Goal: Information Seeking & Learning: Learn about a topic

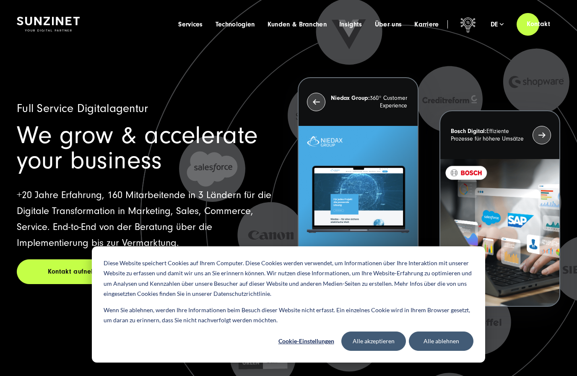
click at [433, 24] on span "Karriere" at bounding box center [426, 24] width 25 height 8
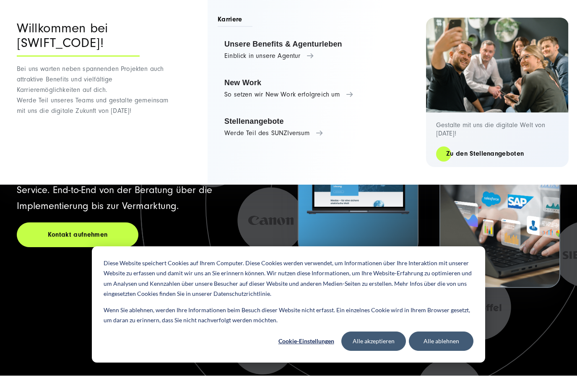
scroll to position [36, 0]
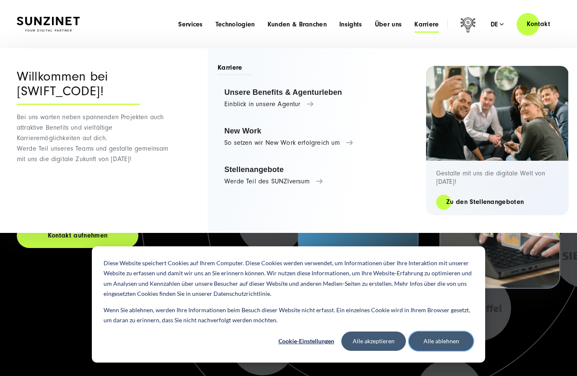
click at [445, 351] on button "Alle ablehnen" at bounding box center [441, 340] width 65 height 19
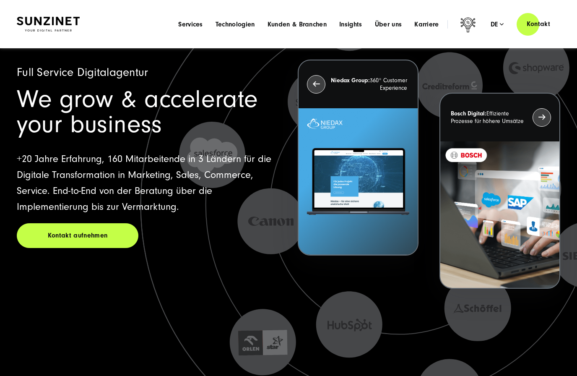
click at [426, 17] on div "Menu Services Menu Full Service Digitalagentur Wir lösen komplexe Herausforderu…" at bounding box center [366, 24] width 388 height 24
click at [428, 23] on span "Karriere" at bounding box center [426, 24] width 25 height 8
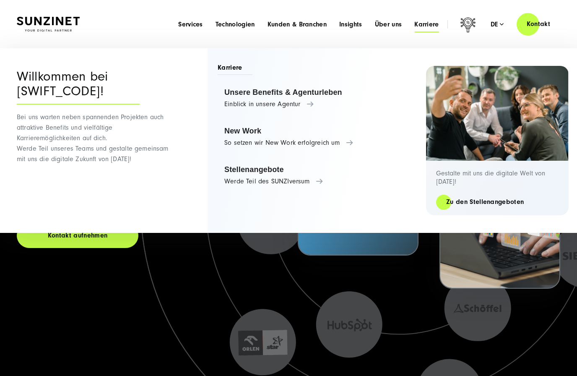
click at [309, 95] on link "Unsere Benefits & Agenturleben Einblick in unsere Agentur" at bounding box center [312, 98] width 188 height 32
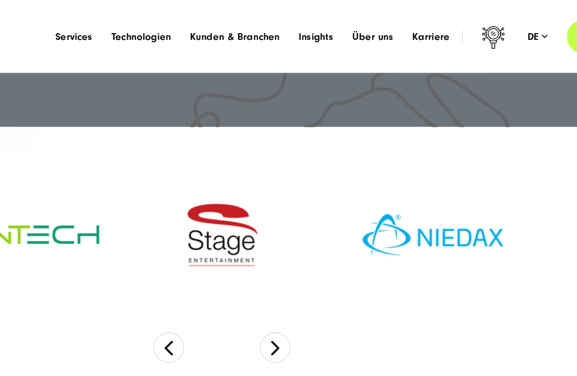
scroll to position [276, 0]
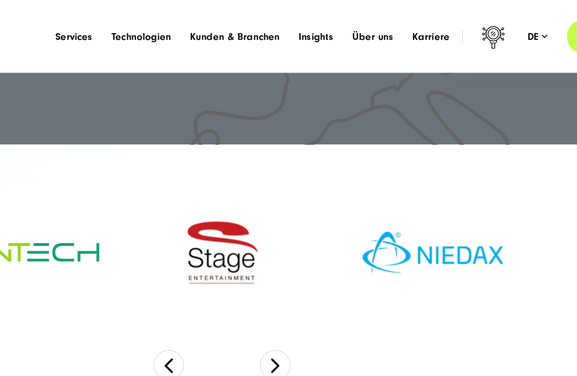
click at [414, 23] on span "Karriere" at bounding box center [426, 24] width 25 height 8
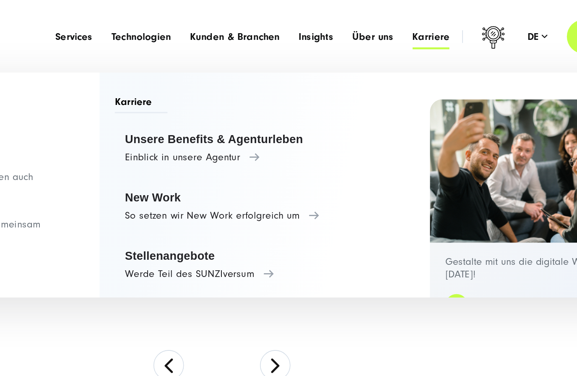
click at [218, 180] on link "Stellenangebote Werde Teil des SUNZIversum" at bounding box center [312, 175] width 188 height 32
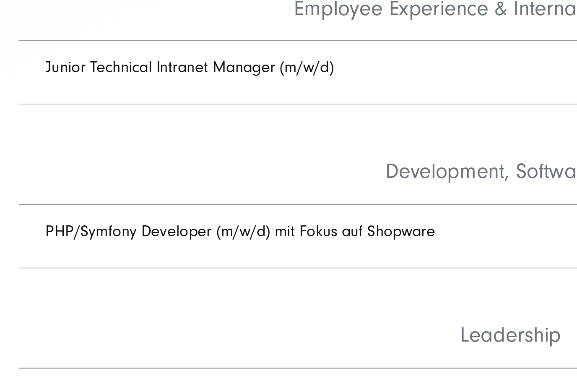
scroll to position [234, 0]
click at [169, 287] on link "PHP/Symfony Developer (m/w/d) mit Fokus auf Shopware" at bounding box center [161, 291] width 183 height 9
